Goal: Task Accomplishment & Management: Complete application form

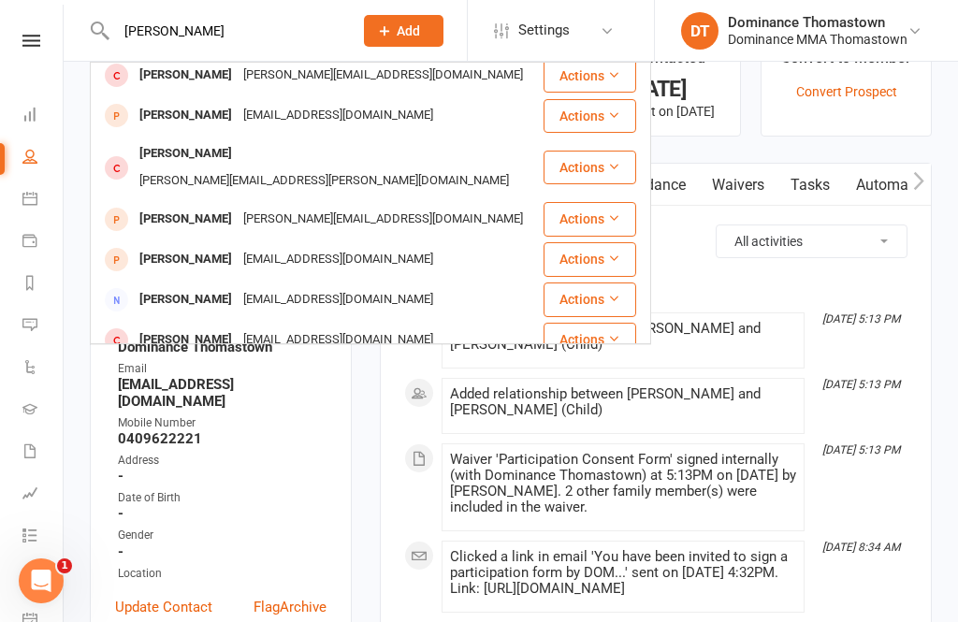
scroll to position [36, 0]
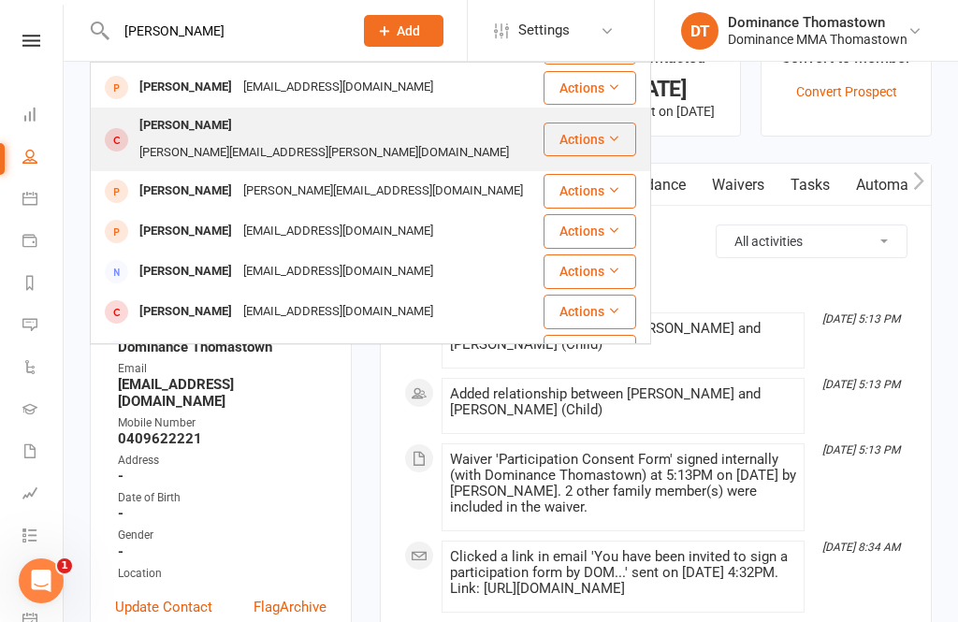
type input "[PERSON_NAME]"
click at [336, 139] on div "[PERSON_NAME][EMAIL_ADDRESS][PERSON_NAME][DOMAIN_NAME]" at bounding box center [324, 152] width 381 height 27
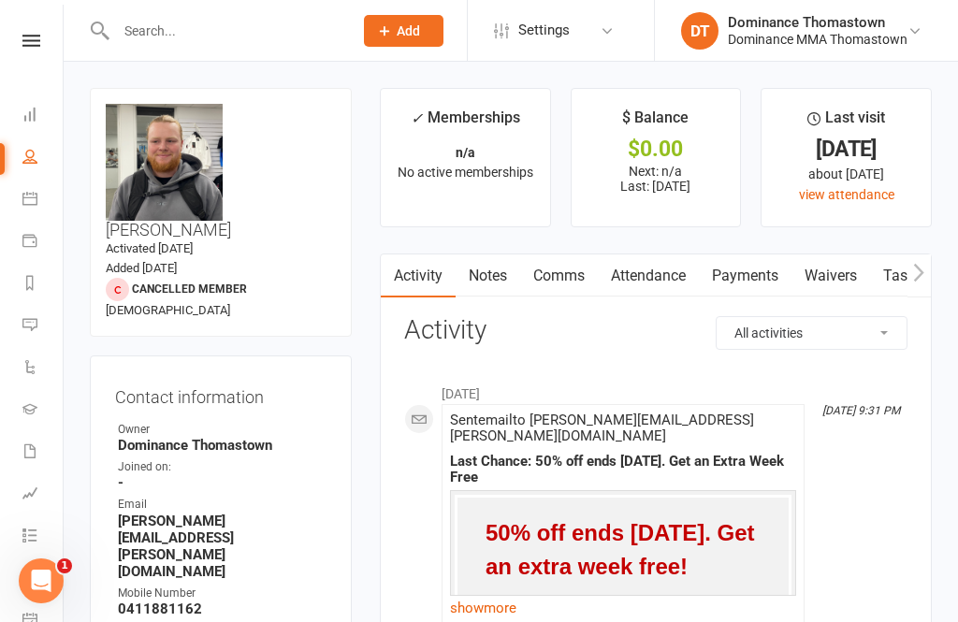
click at [737, 277] on link "Payments" at bounding box center [745, 275] width 93 height 43
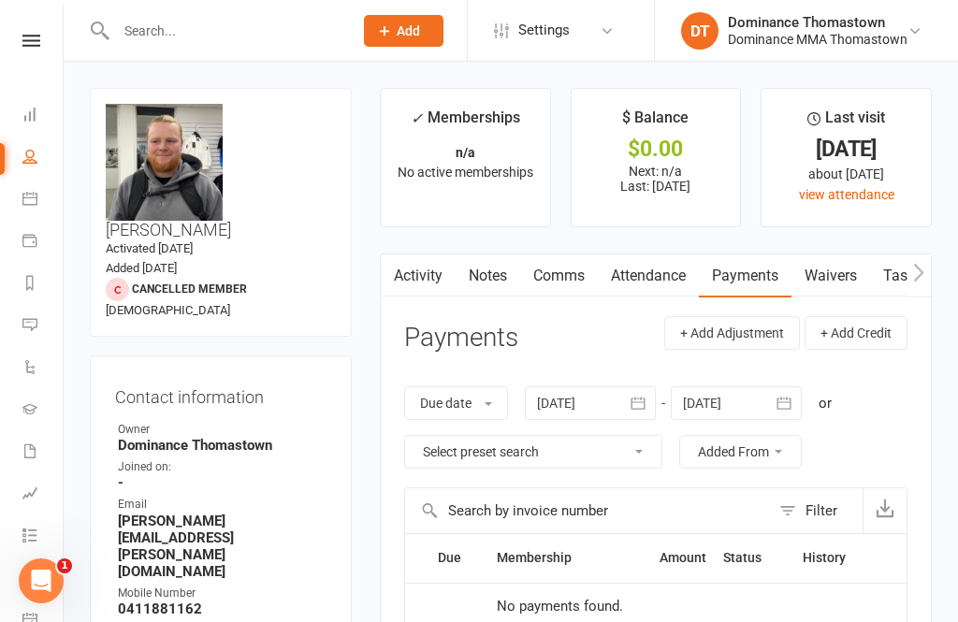
click at [842, 268] on link "Waivers" at bounding box center [830, 275] width 79 height 43
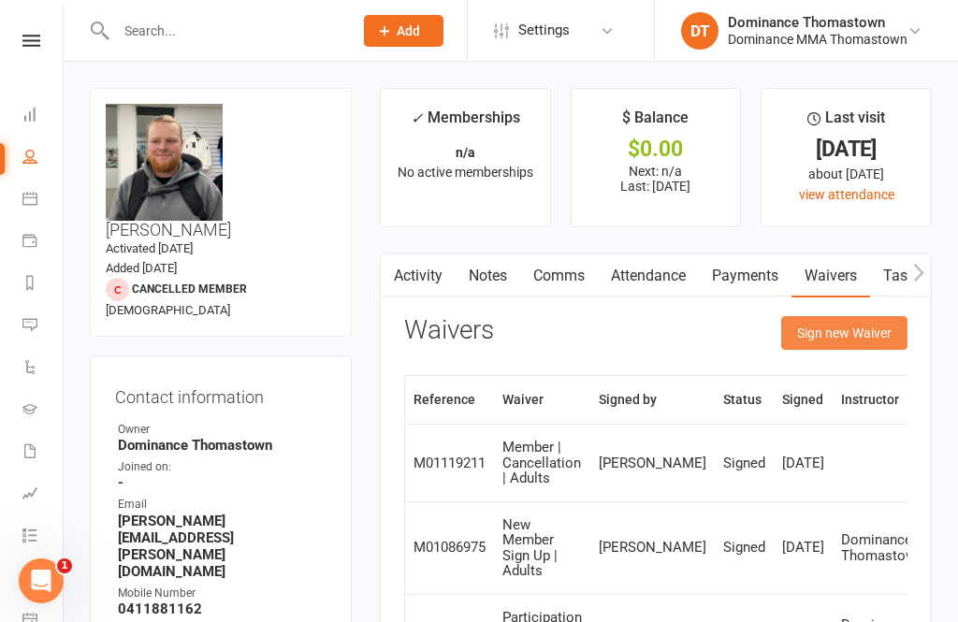
click at [845, 335] on button "Sign new Waiver" at bounding box center [844, 333] width 126 height 34
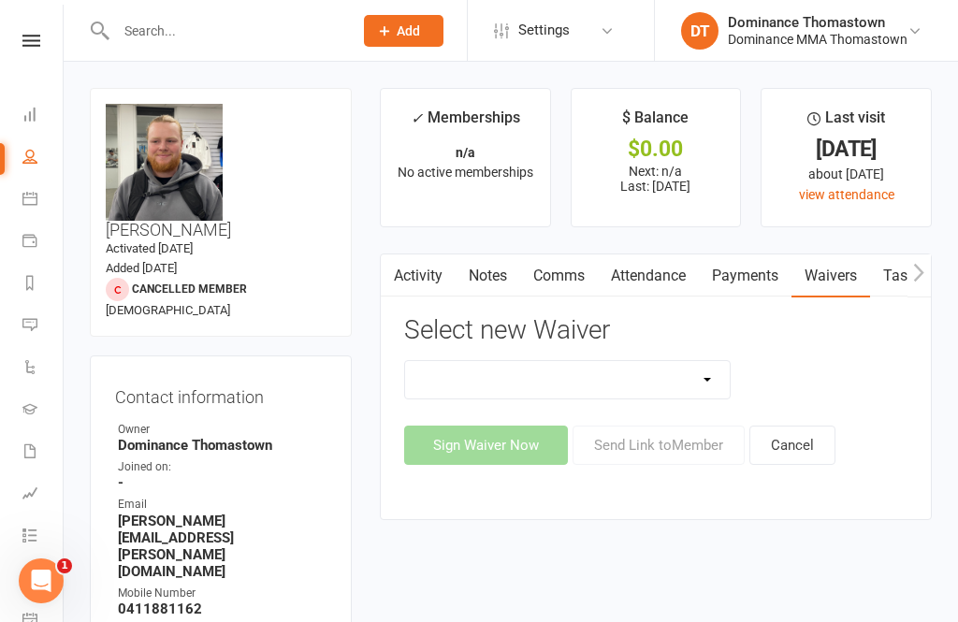
click at [643, 385] on select "Member | Cancellation | Adults Member | Injury Report Form (FOH staff use only)…" at bounding box center [567, 379] width 325 height 37
select select "370"
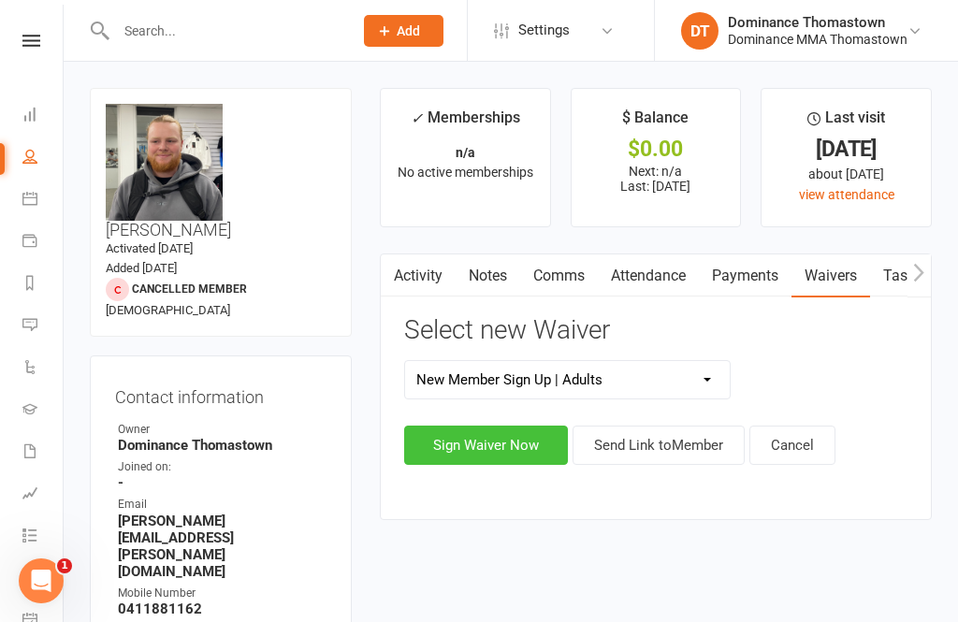
click at [522, 446] on button "Sign Waiver Now" at bounding box center [486, 445] width 164 height 39
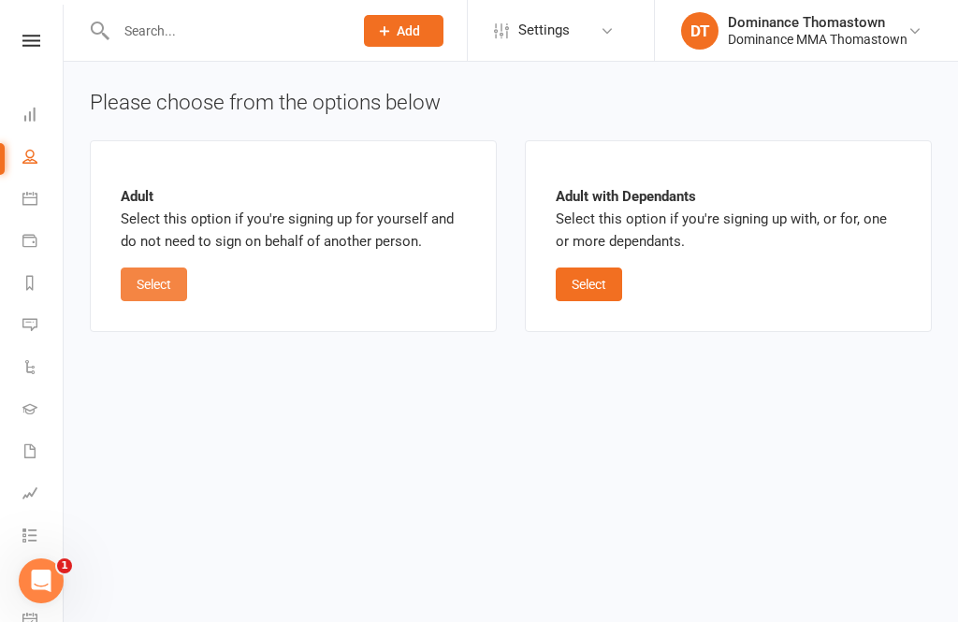
click at [145, 299] on button "Select" at bounding box center [154, 284] width 66 height 34
select select "01"
select select "2026"
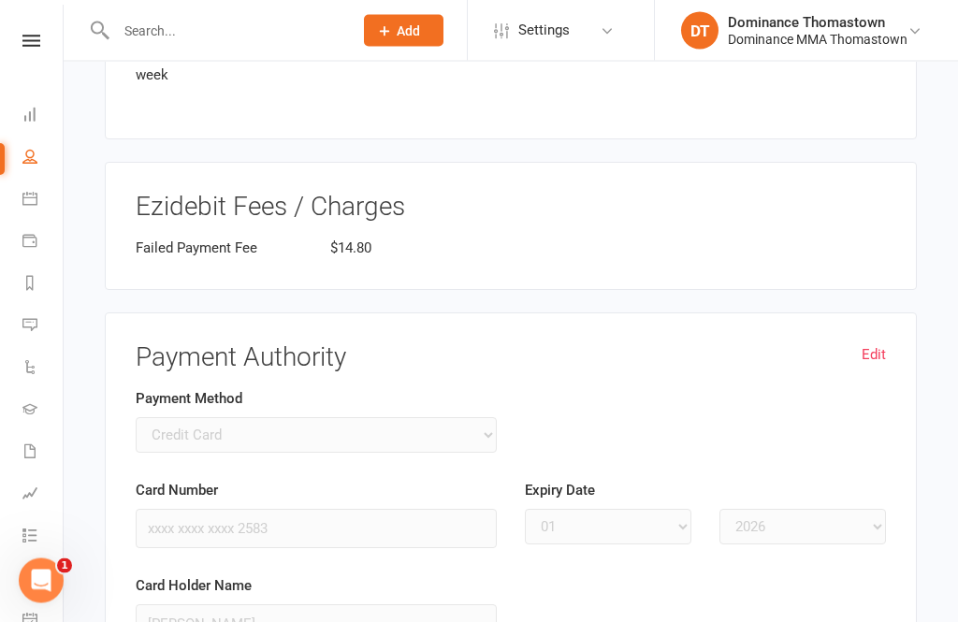
scroll to position [1707, 0]
click at [895, 312] on div "Edit Payment Authority Payment Method Credit Card Bank Account Card Number xxxx…" at bounding box center [511, 506] width 812 height 388
click at [900, 312] on div "Edit Payment Authority Payment Method Credit Card Bank Account Card Number xxxx…" at bounding box center [511, 506] width 812 height 388
click at [881, 343] on link "Edit" at bounding box center [873, 354] width 24 height 22
select select
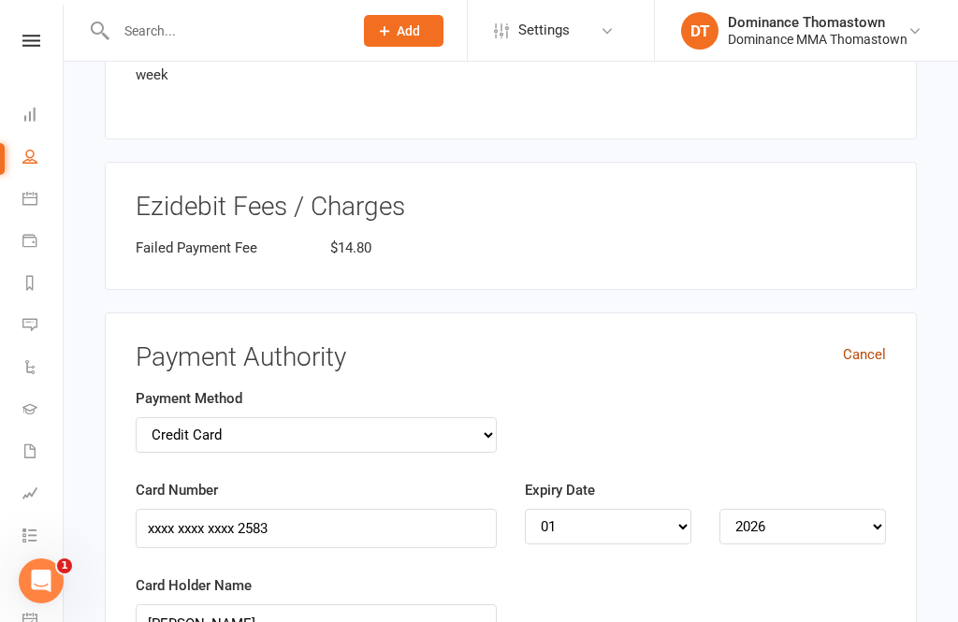
select select
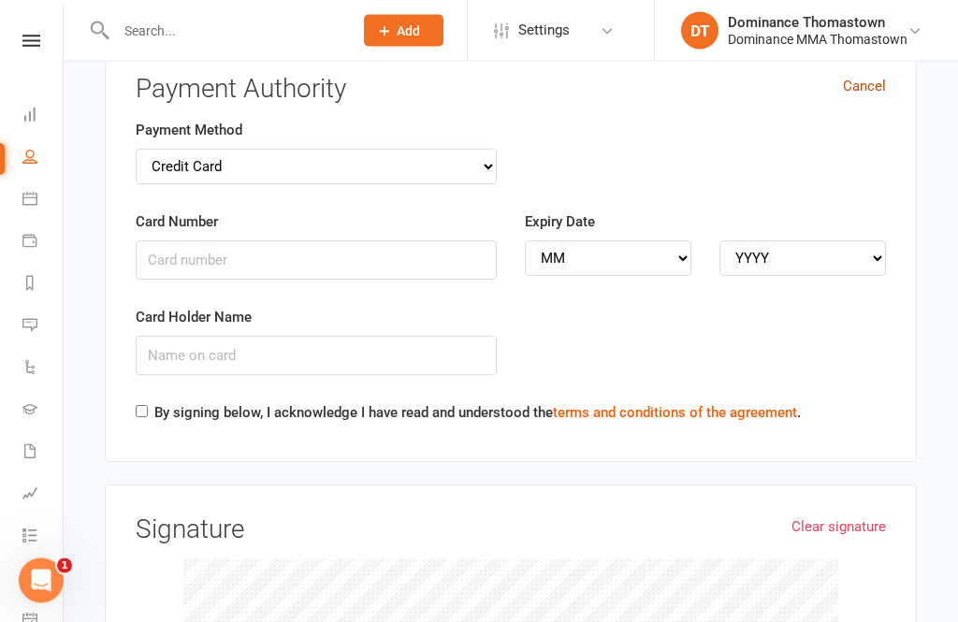
scroll to position [1896, 0]
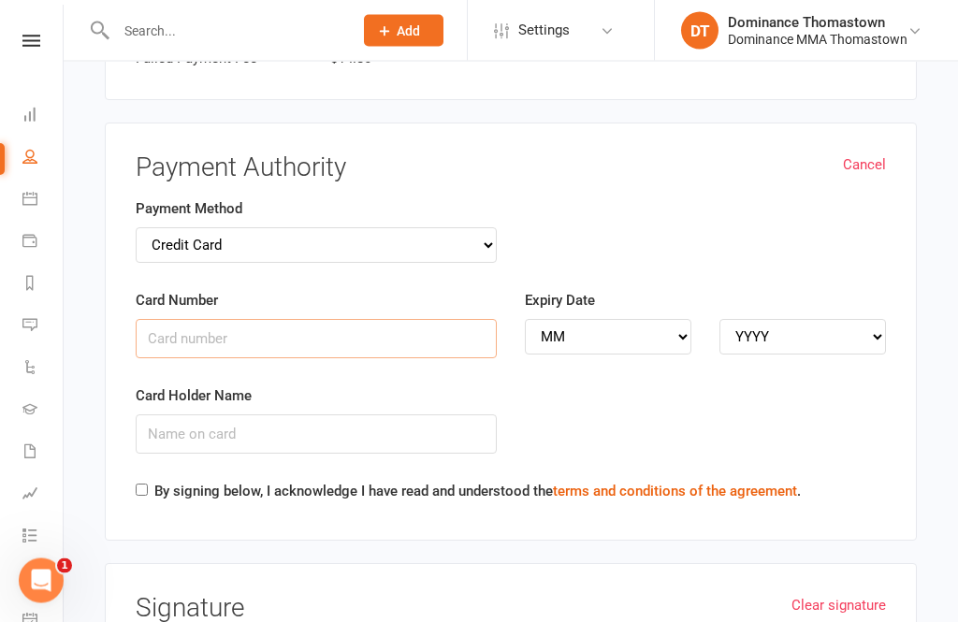
click at [288, 320] on input "Card Number" at bounding box center [316, 339] width 361 height 39
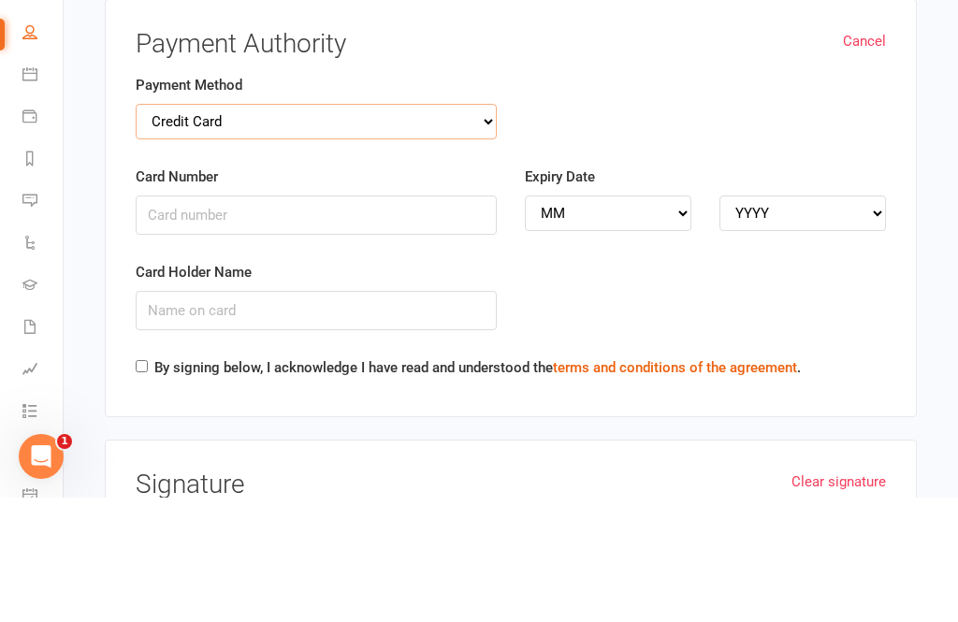
click at [459, 228] on select "Credit Card Bank Account" at bounding box center [316, 246] width 361 height 36
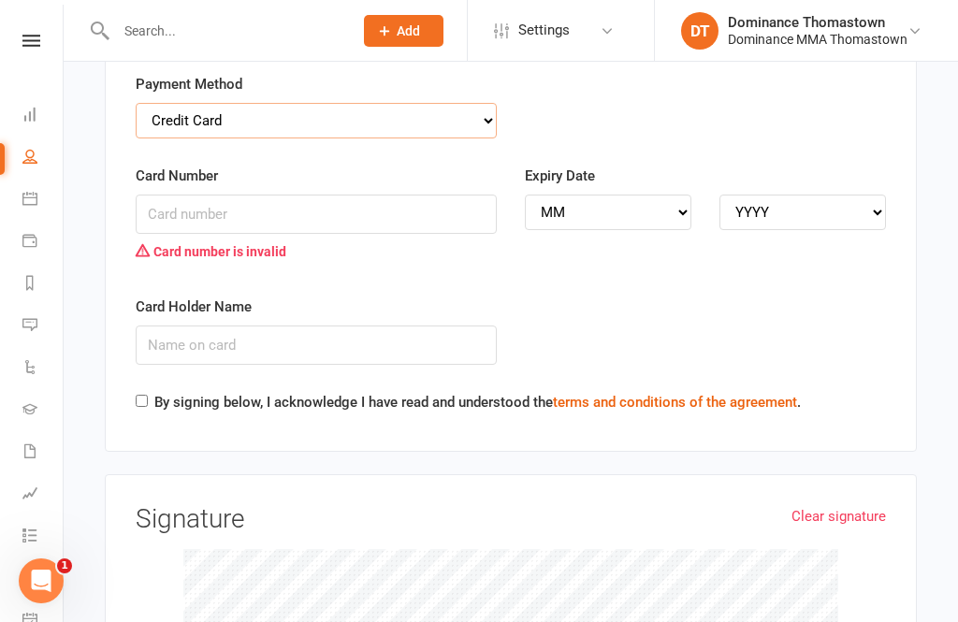
select select "bank_account"
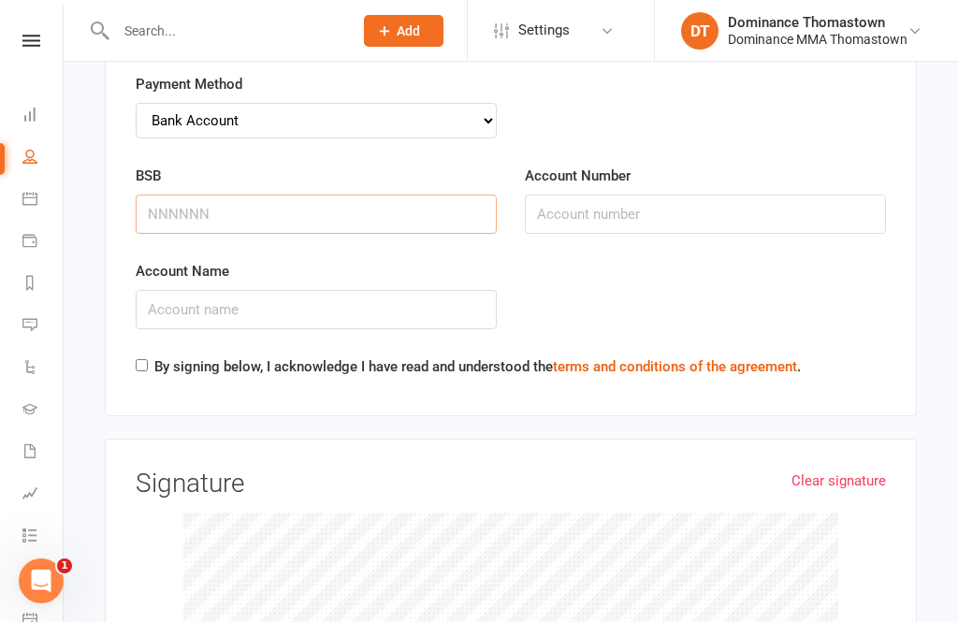
click at [314, 195] on input "BSB" at bounding box center [316, 214] width 361 height 39
type input "063097"
click at [670, 195] on input "Account Number" at bounding box center [705, 214] width 361 height 39
type input "46560253"
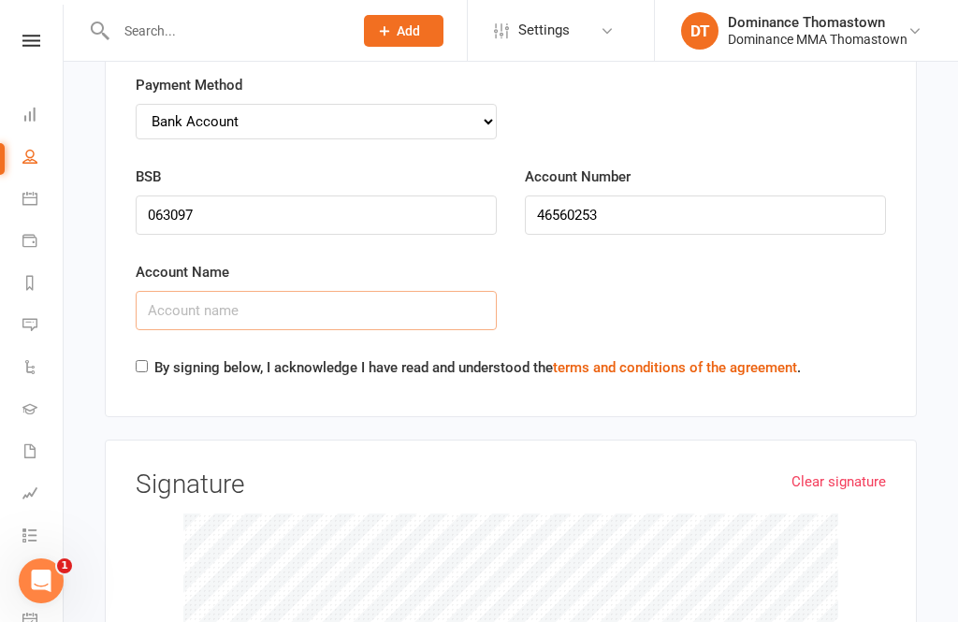
click at [269, 291] on input "Account Name" at bounding box center [316, 310] width 361 height 39
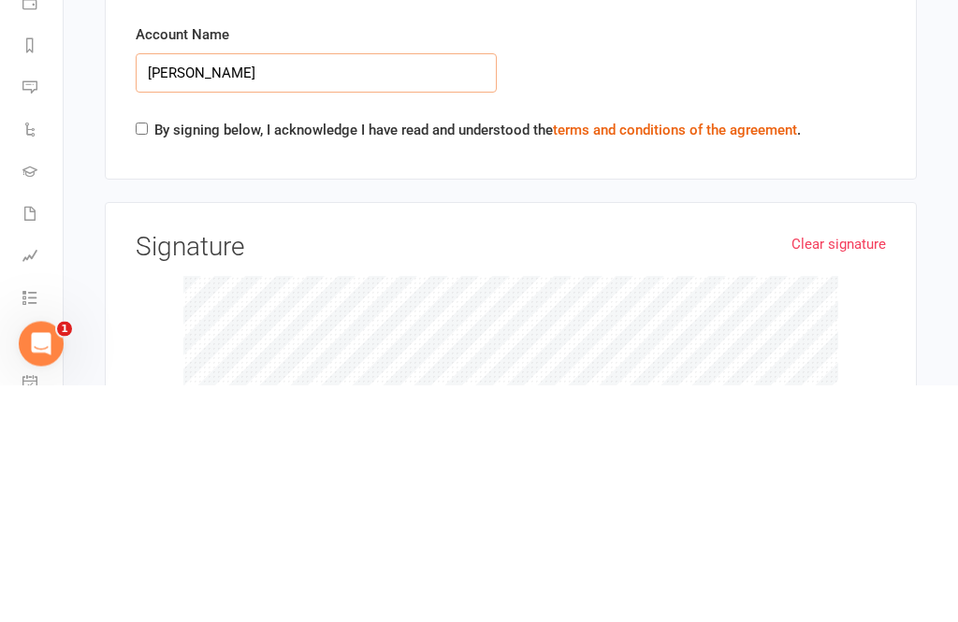
type input "[PERSON_NAME]"
click at [141, 360] on input "By signing below, I acknowledge I have read and understood the terms and condit…" at bounding box center [142, 366] width 12 height 12
checkbox input "true"
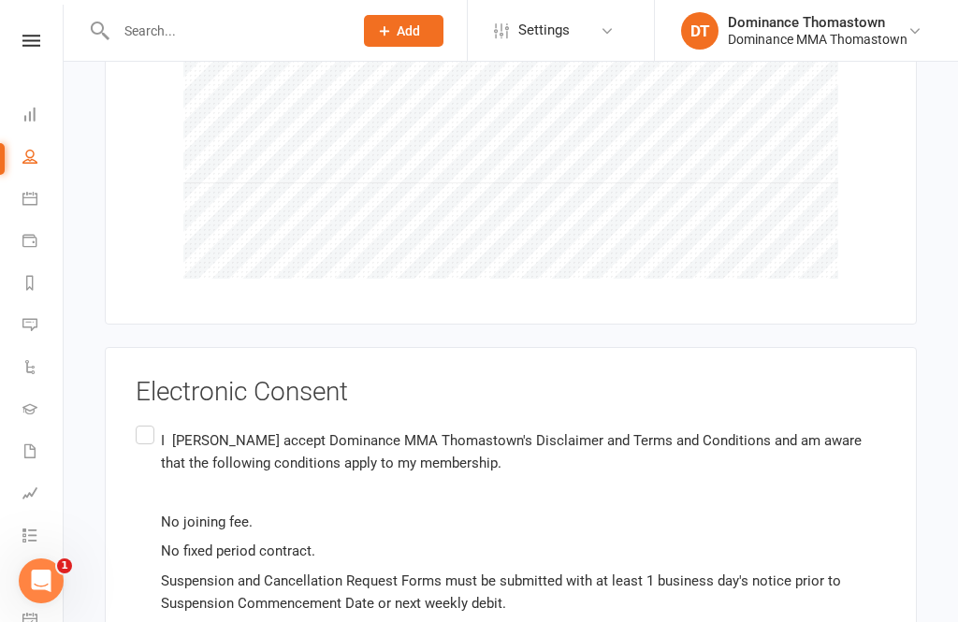
scroll to position [2542, 0]
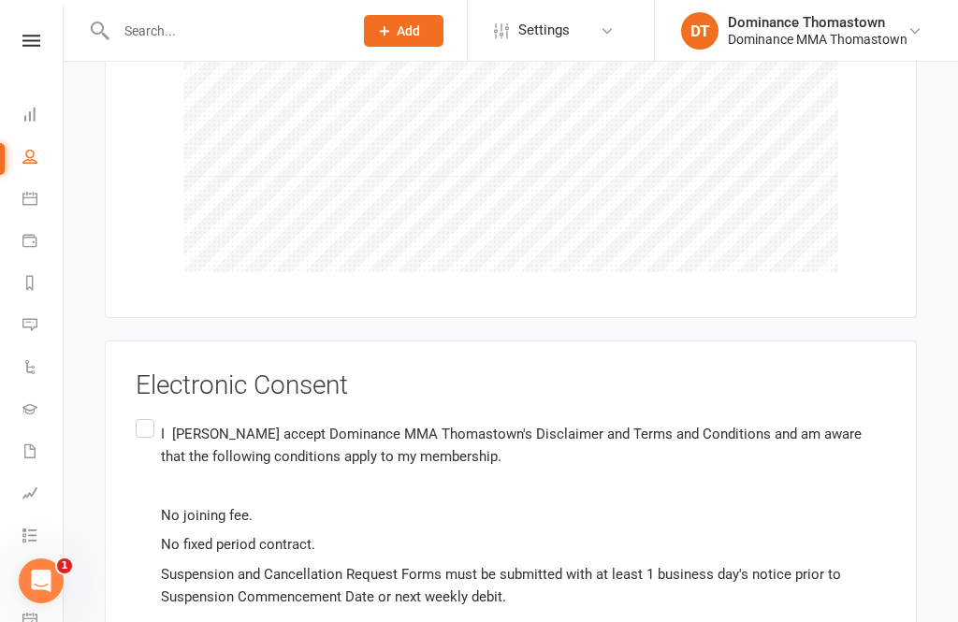
click at [145, 415] on label "I [PERSON_NAME] accept Dominance MMA Thomastown's Disclaimer and Terms and Cond…" at bounding box center [511, 514] width 750 height 199
click at [145, 415] on input "I [PERSON_NAME] accept Dominance MMA Thomastown's Disclaimer and Terms and Cond…" at bounding box center [142, 415] width 12 height 0
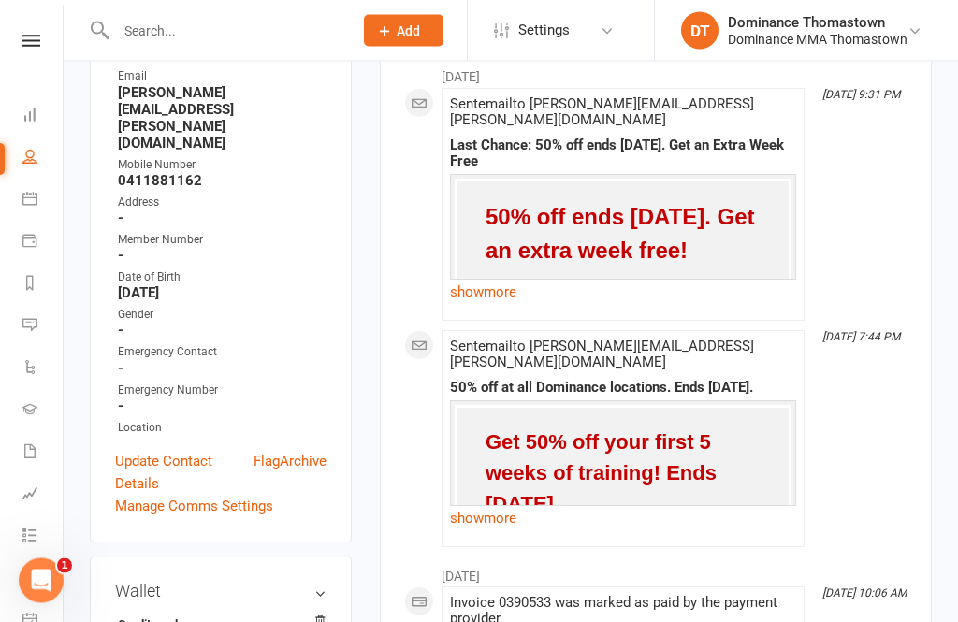
scroll to position [439, 0]
